Goal: Information Seeking & Learning: Learn about a topic

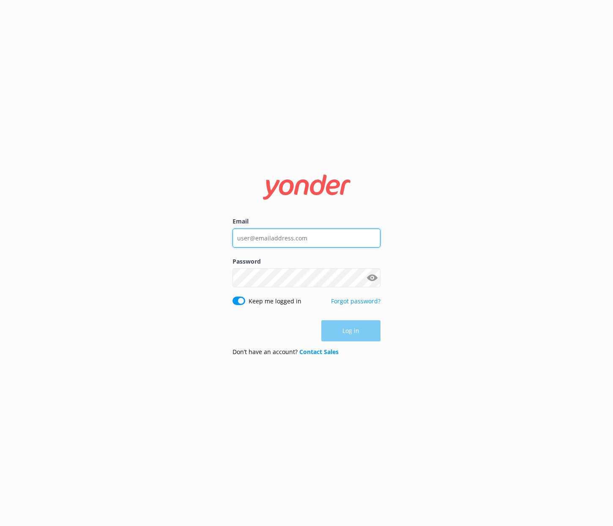
click at [261, 233] on input "Email" at bounding box center [306, 238] width 148 height 19
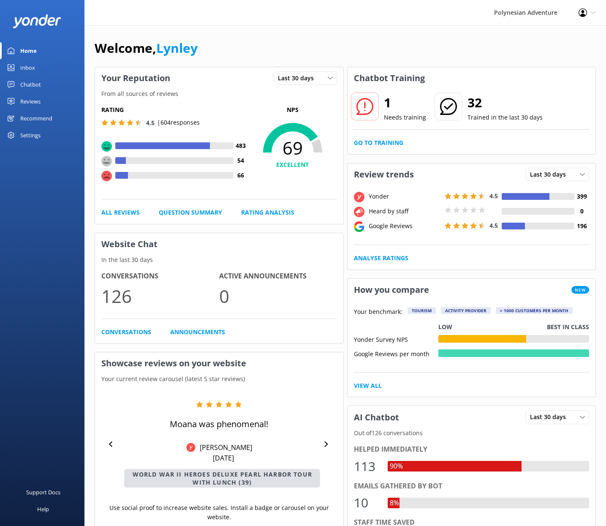
click at [27, 104] on div "Reviews" at bounding box center [30, 101] width 20 height 17
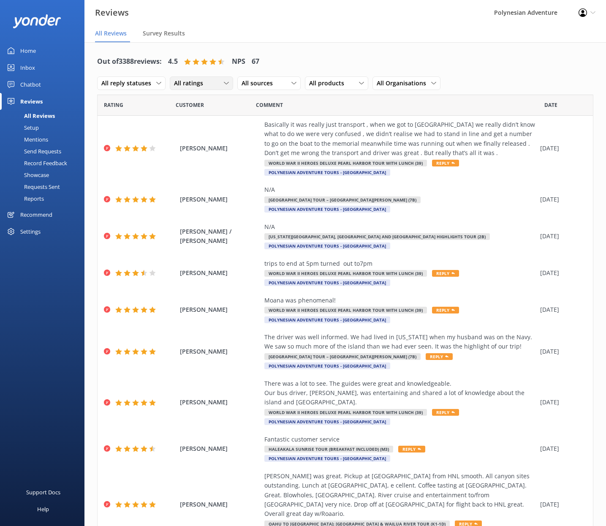
click at [208, 83] on div "All ratings" at bounding box center [201, 83] width 59 height 9
click at [195, 149] on div "Detractors" at bounding box center [201, 152] width 39 height 8
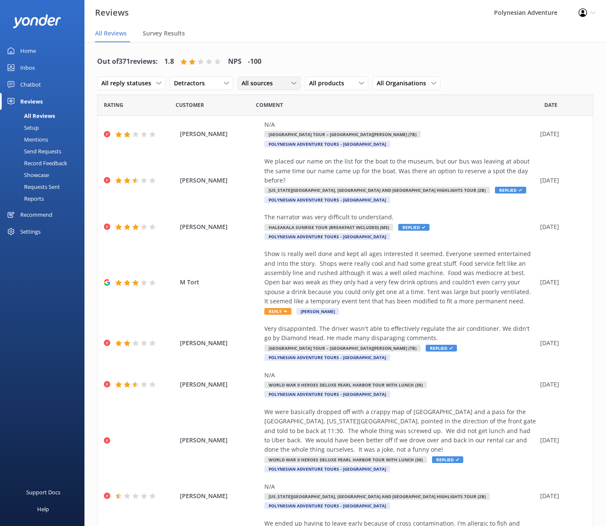
click at [271, 82] on span "All sources" at bounding box center [260, 83] width 36 height 9
click at [288, 120] on div "Yonder survey" at bounding box center [273, 118] width 47 height 8
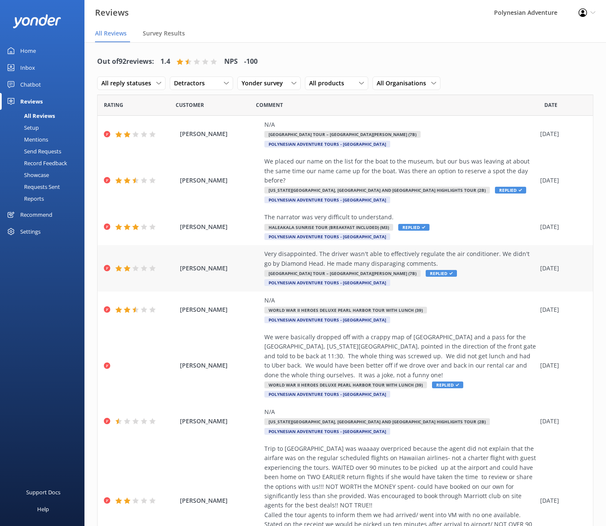
scroll to position [2, 0]
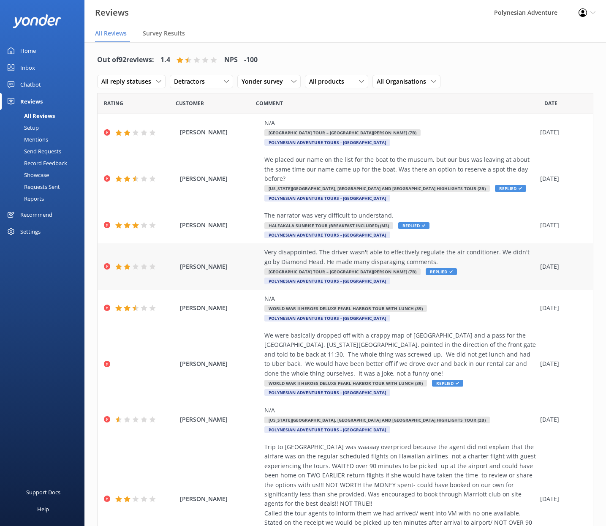
click at [316, 248] on div "Very disappointed. The driver wasn't able to effectively regulate the air condi…" at bounding box center [400, 257] width 272 height 19
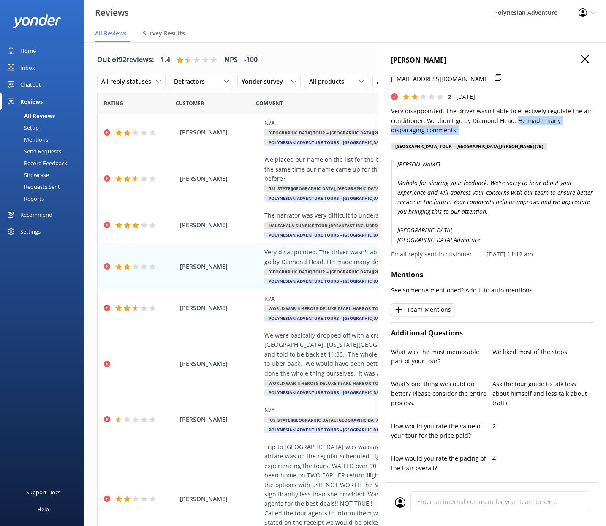
drag, startPoint x: 514, startPoint y: 119, endPoint x: 526, endPoint y: 136, distance: 20.7
click at [526, 136] on div "[PERSON_NAME] [EMAIL_ADDRESS][DOMAIN_NAME] 2 [DATE] Very disappointed. The driv…" at bounding box center [492, 105] width 202 height 100
click at [491, 128] on p "Very disappointed. The driver wasn't able to effectively regulate the air condi…" at bounding box center [492, 120] width 202 height 28
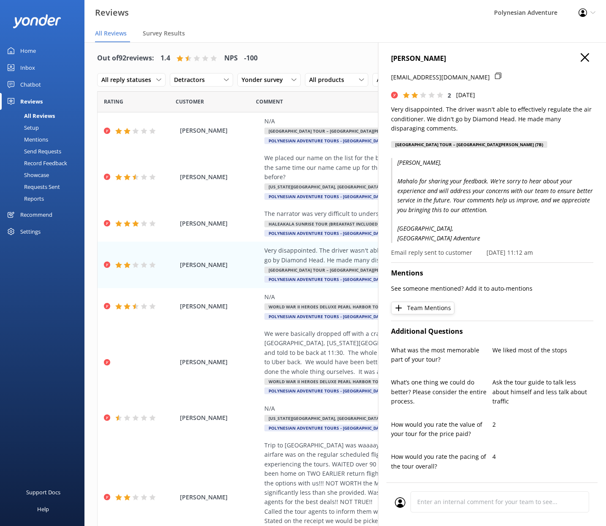
scroll to position [0, 0]
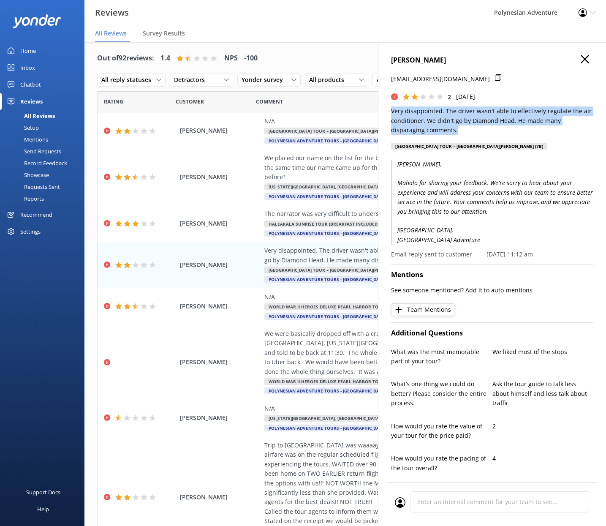
drag, startPoint x: 454, startPoint y: 130, endPoint x: 391, endPoint y: 106, distance: 67.1
click at [391, 106] on p "Very disappointed. The driver wasn't able to effectively regulate the air condi…" at bounding box center [492, 120] width 202 height 28
click at [581, 57] on icon "button" at bounding box center [585, 59] width 8 height 8
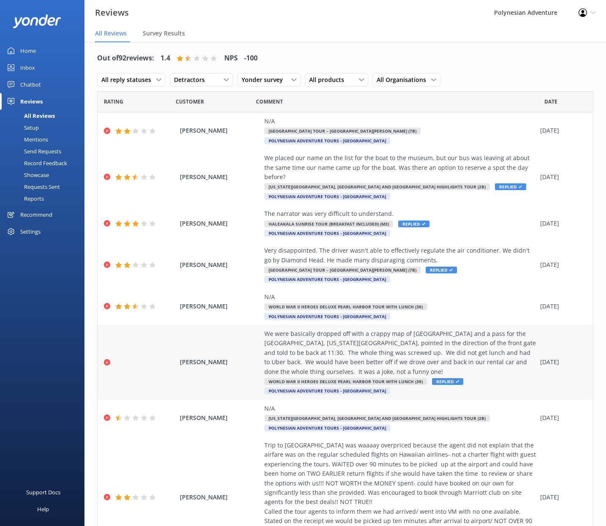
click at [391, 344] on div "We were basically dropped off with a crappy map of [GEOGRAPHIC_DATA] and a pass…" at bounding box center [400, 352] width 272 height 47
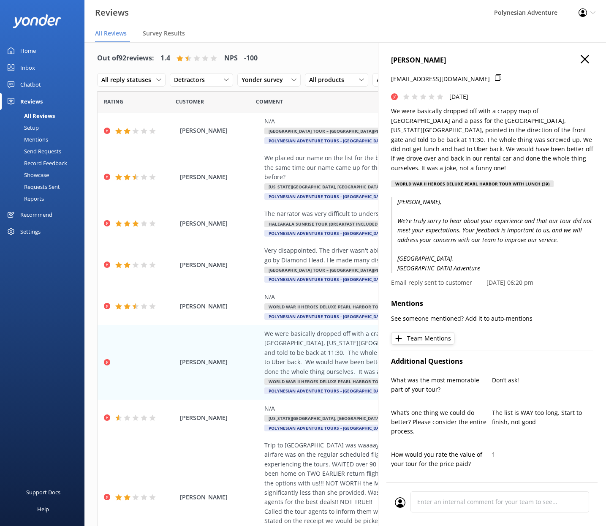
click at [581, 55] on icon "button" at bounding box center [585, 59] width 8 height 8
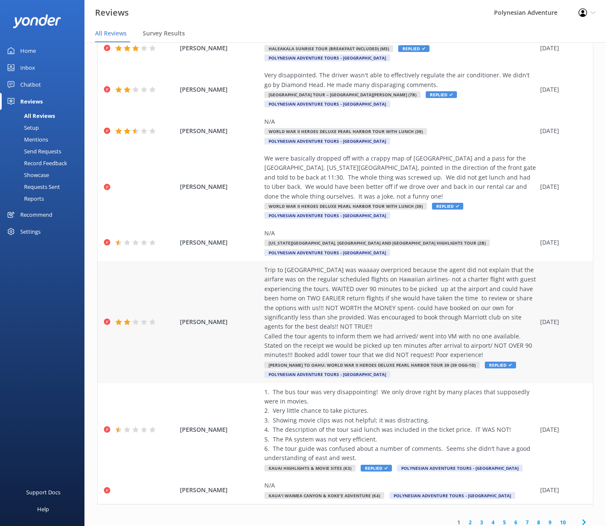
scroll to position [17, 0]
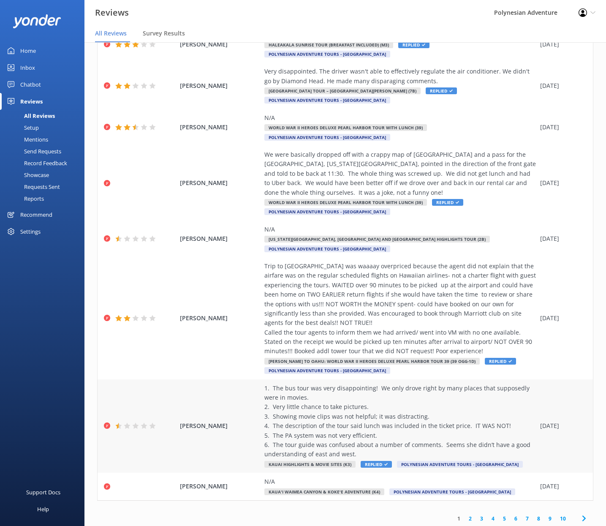
click at [357, 401] on div "1. The bus tour was very disappointing! We only drove right by many places that…" at bounding box center [400, 422] width 272 height 76
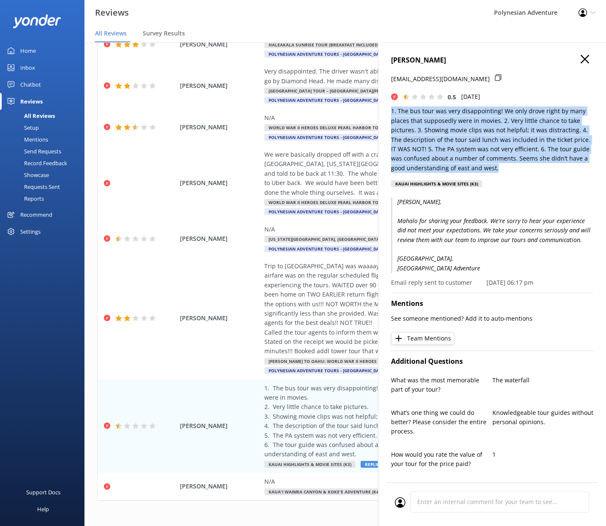
drag, startPoint x: 499, startPoint y: 172, endPoint x: 402, endPoint y: 104, distance: 118.3
click at [402, 104] on div "[PERSON_NAME] [EMAIL_ADDRESS][DOMAIN_NAME] 0.5 [DATE] 1. The bus tour was very …" at bounding box center [492, 123] width 202 height 137
click at [463, 152] on p "1. The bus tour was very disappointing! We only drove right by many places that…" at bounding box center [492, 139] width 202 height 66
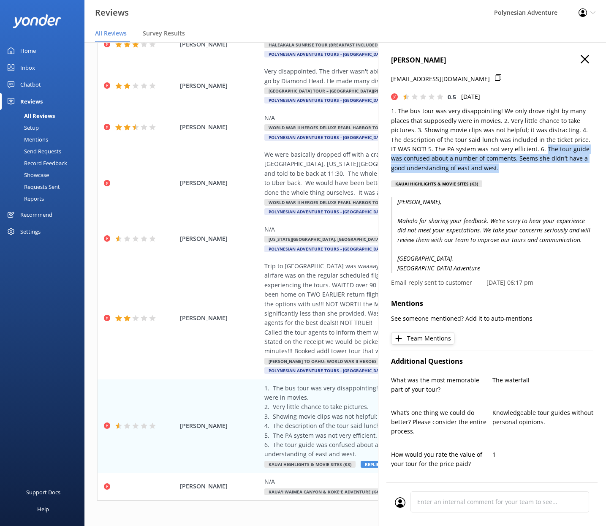
drag, startPoint x: 544, startPoint y: 148, endPoint x: 513, endPoint y: 166, distance: 35.4
click at [513, 166] on p "1. The bus tour was very disappointing! We only drove right by many places that…" at bounding box center [492, 139] width 202 height 66
click at [488, 170] on p "1. The bus tour was very disappointing! We only drove right by many places that…" at bounding box center [492, 139] width 202 height 66
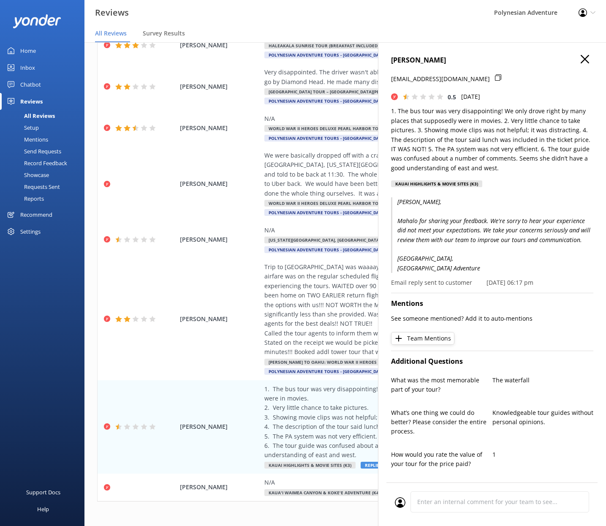
scroll to position [15, 0]
click at [581, 59] on icon "button" at bounding box center [585, 59] width 8 height 8
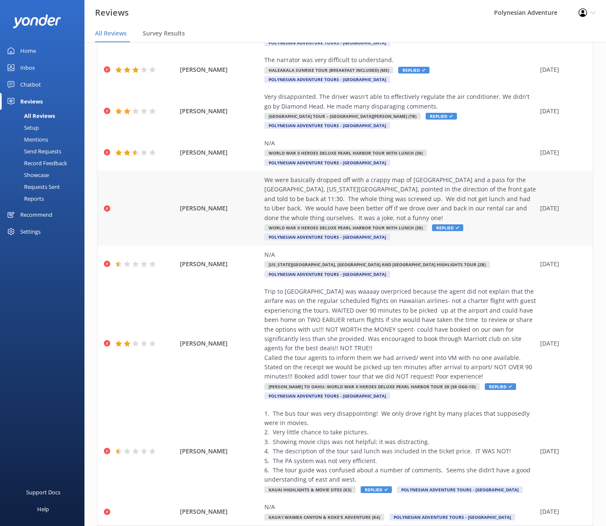
scroll to position [0, 0]
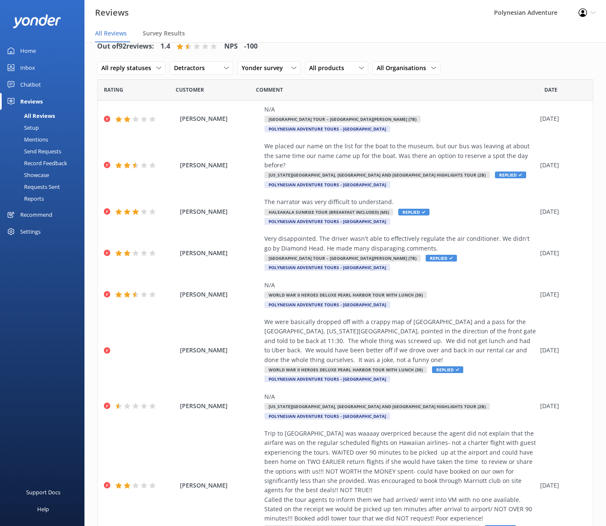
click at [521, 57] on div "Out of 92 reviews: 1.4 NPS -100 All reply statuses All reply statuses Needs a r…" at bounding box center [345, 57] width 496 height 44
